Goal: Task Accomplishment & Management: Complete application form

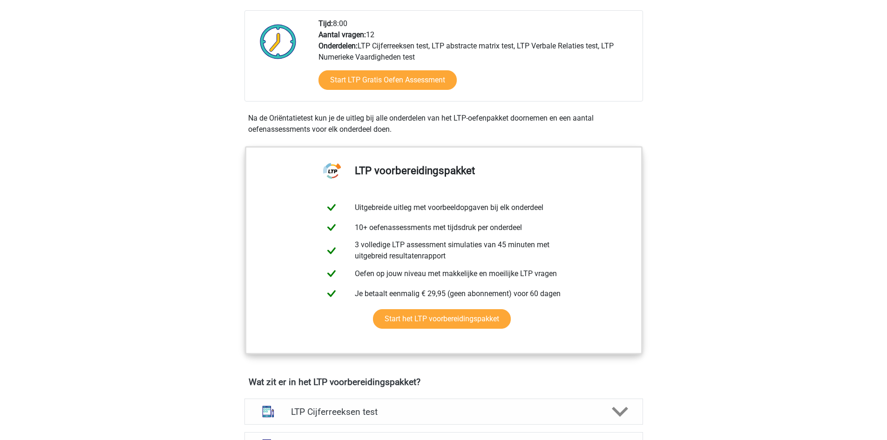
scroll to position [93, 0]
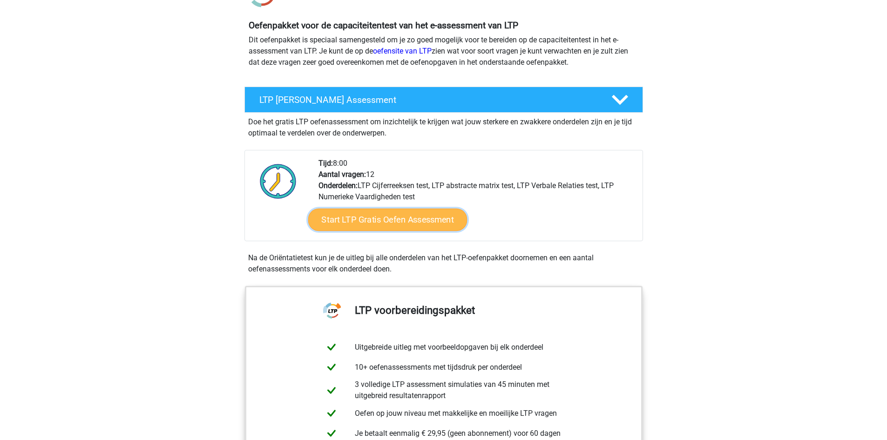
click at [389, 222] on link "Start LTP Gratis Oefen Assessment" at bounding box center [387, 220] width 159 height 22
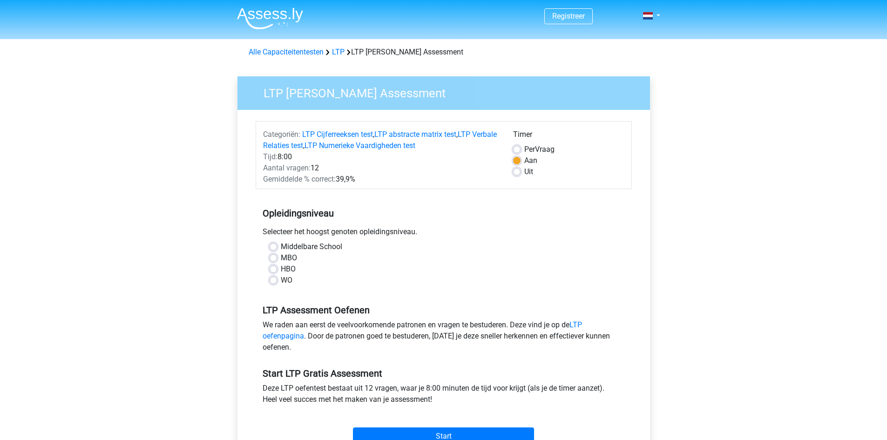
click at [281, 269] on label "HBO" at bounding box center [288, 269] width 15 height 11
click at [274, 269] on input "HBO" at bounding box center [273, 268] width 7 height 9
radio input "true"
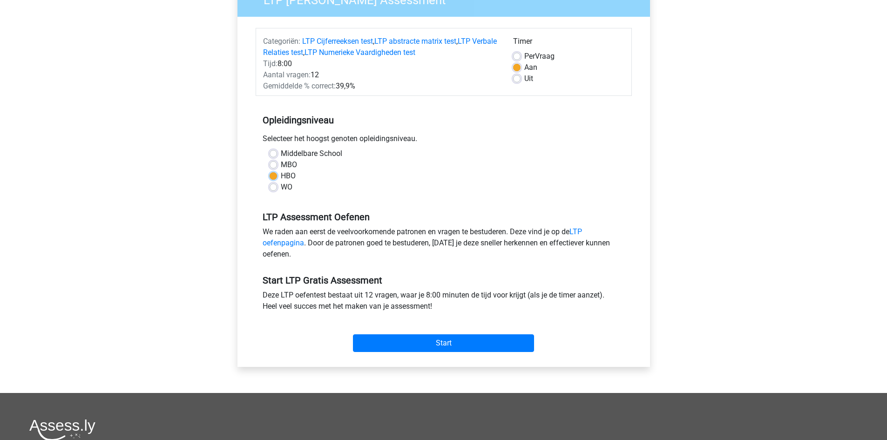
scroll to position [140, 0]
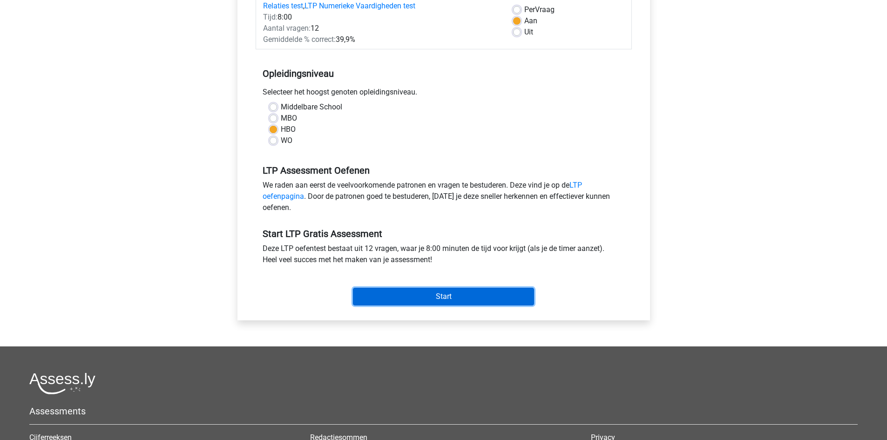
click at [413, 299] on input "Start" at bounding box center [443, 297] width 181 height 18
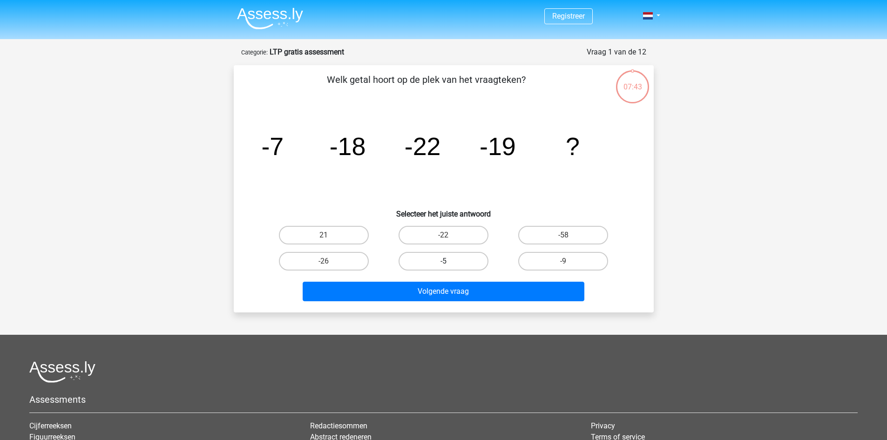
click at [456, 262] on label "-5" at bounding box center [444, 261] width 90 height 19
click at [449, 262] on input "-5" at bounding box center [446, 264] width 6 height 6
radio input "true"
click at [341, 261] on label "-26" at bounding box center [324, 261] width 90 height 19
click at [330, 261] on input "-26" at bounding box center [327, 264] width 6 height 6
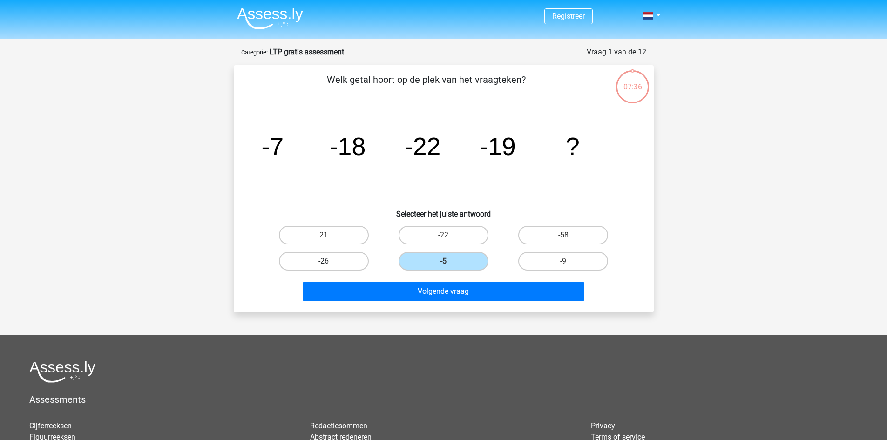
radio input "true"
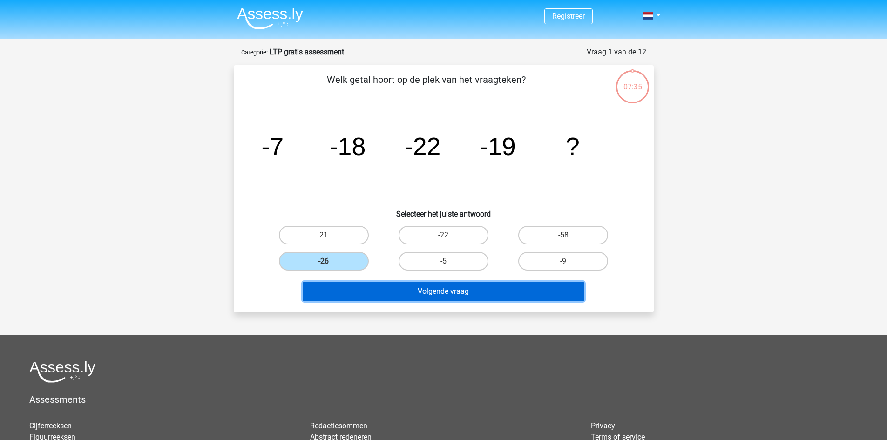
click at [422, 292] on button "Volgende vraag" at bounding box center [444, 292] width 282 height 20
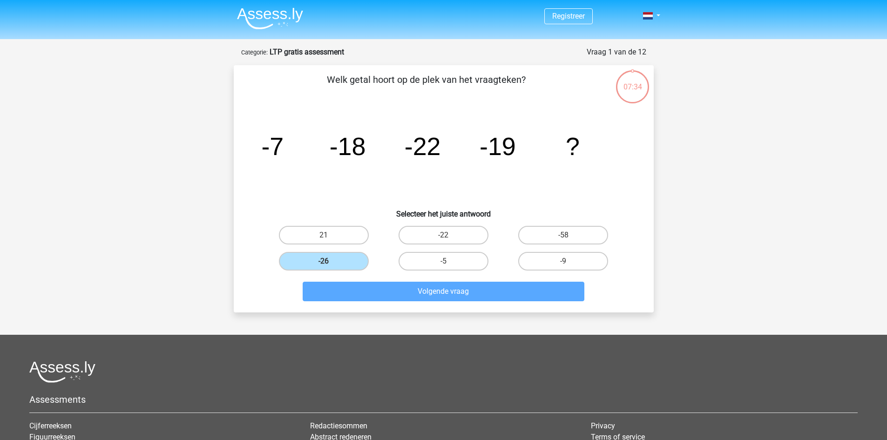
scroll to position [47, 0]
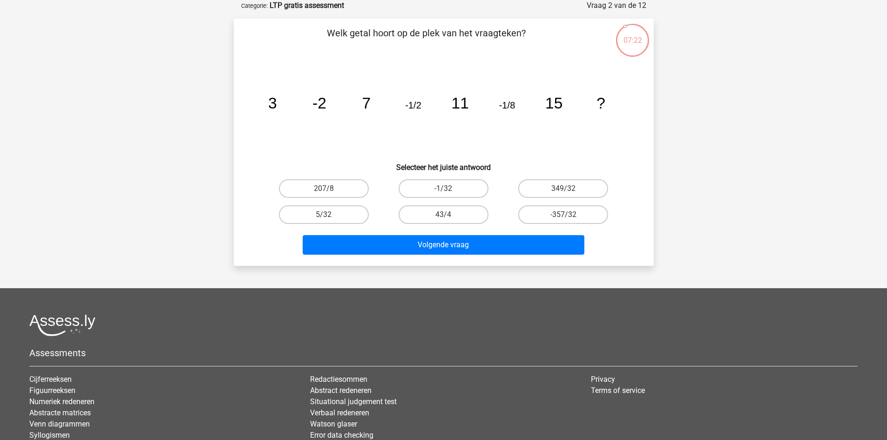
click at [565, 191] on input "349/32" at bounding box center [567, 192] width 6 height 6
radio input "true"
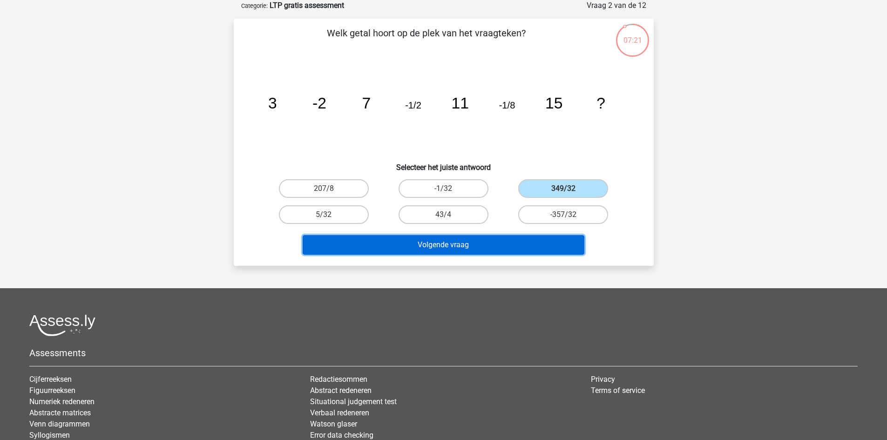
click at [456, 249] on button "Volgende vraag" at bounding box center [444, 245] width 282 height 20
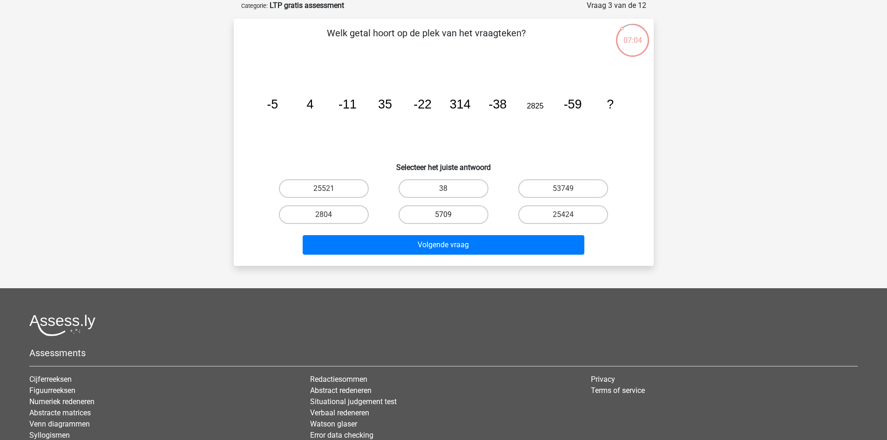
click at [451, 213] on label "5709" at bounding box center [444, 214] width 90 height 19
click at [449, 215] on input "5709" at bounding box center [446, 218] width 6 height 6
radio input "true"
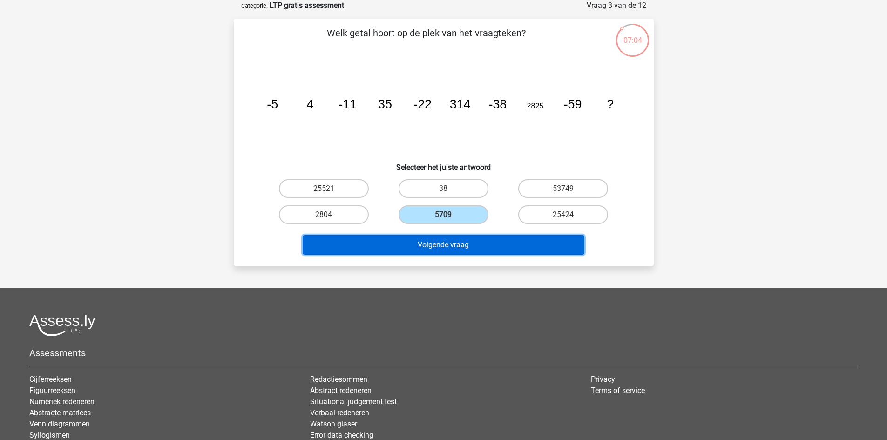
click at [442, 252] on button "Volgende vraag" at bounding box center [444, 245] width 282 height 20
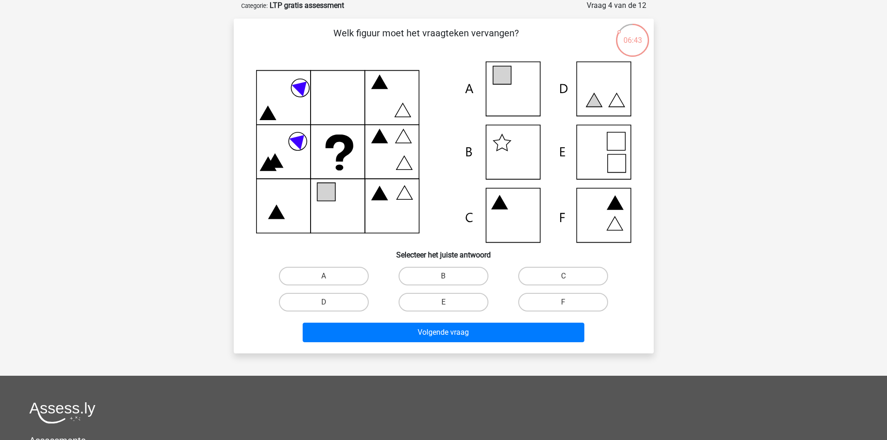
click at [600, 216] on icon at bounding box center [443, 151] width 375 height 181
drag, startPoint x: 464, startPoint y: 299, endPoint x: 463, endPoint y: 313, distance: 13.5
click at [464, 300] on label "E" at bounding box center [444, 302] width 90 height 19
click at [449, 302] on input "E" at bounding box center [446, 305] width 6 height 6
radio input "true"
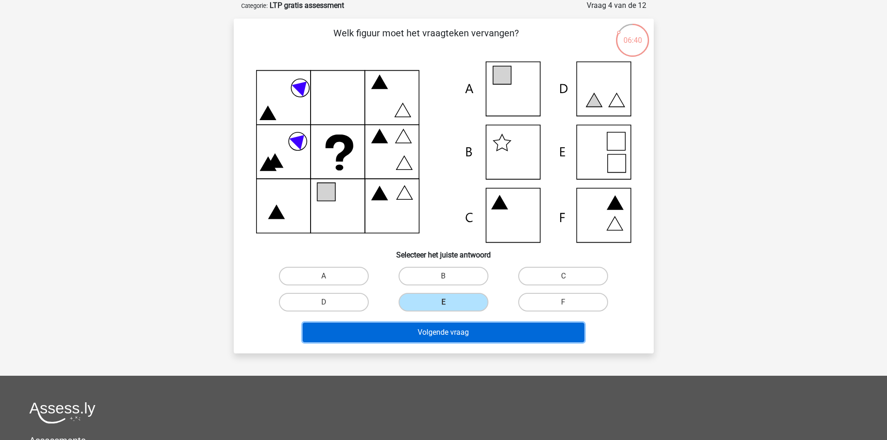
click at [455, 336] on button "Volgende vraag" at bounding box center [444, 333] width 282 height 20
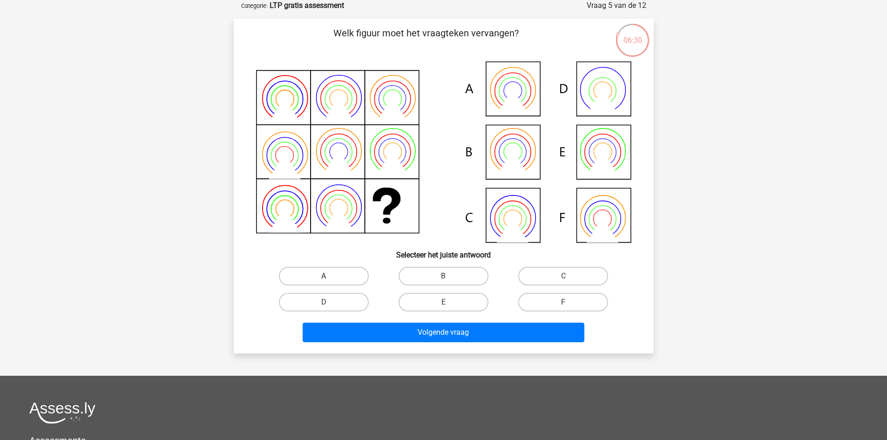
click at [347, 273] on label "A" at bounding box center [324, 276] width 90 height 19
click at [330, 276] on input "A" at bounding box center [327, 279] width 6 height 6
radio input "true"
click at [384, 320] on div "Volgende vraag" at bounding box center [444, 330] width 390 height 31
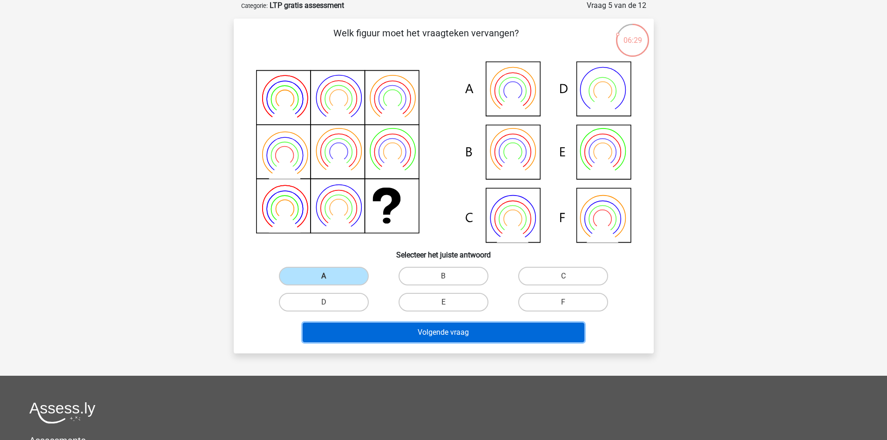
click at [384, 327] on button "Volgende vraag" at bounding box center [444, 333] width 282 height 20
